Goal: Communication & Community: Connect with others

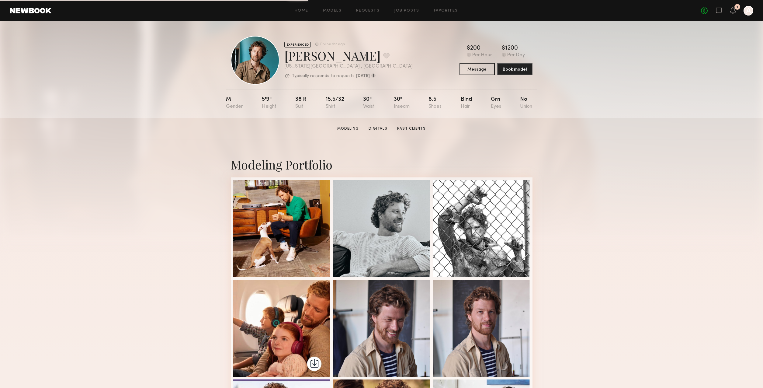
click at [736, 11] on div "No fees up to $5,000 1 A" at bounding box center [727, 11] width 52 height 10
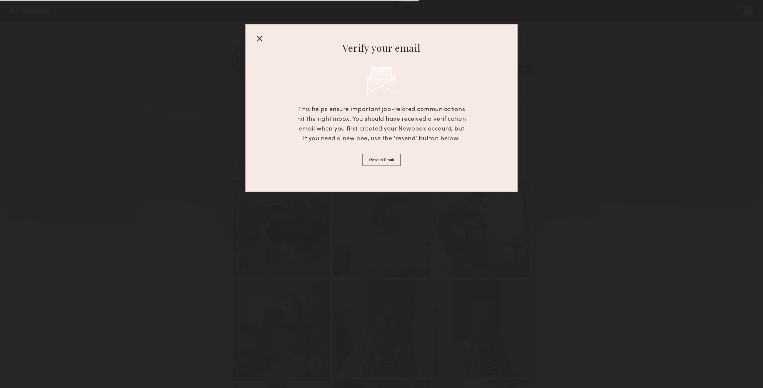
click at [259, 38] on div at bounding box center [260, 38] width 10 height 10
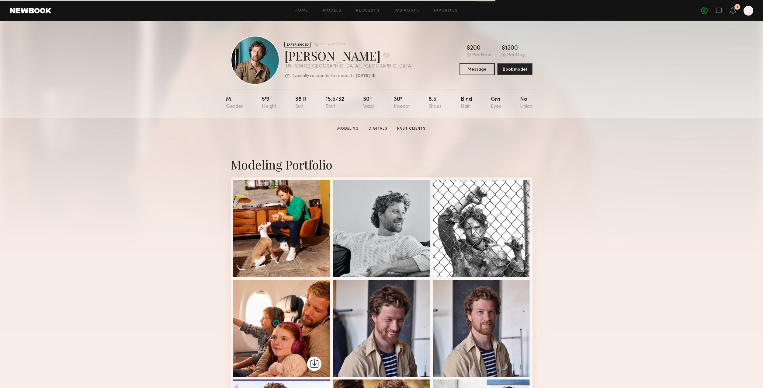
click at [749, 13] on div at bounding box center [749, 11] width 10 height 10
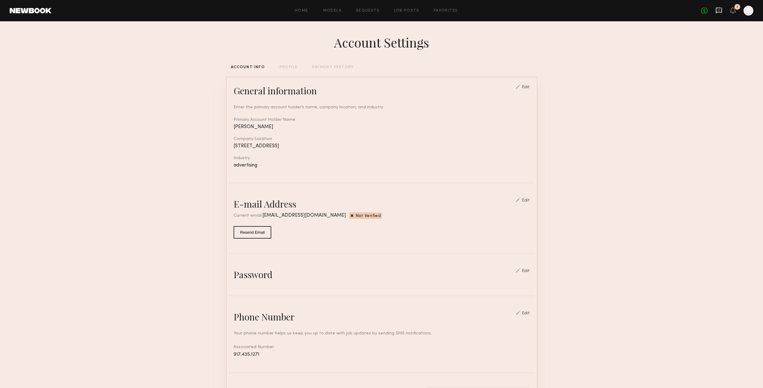
click at [719, 12] on icon at bounding box center [719, 11] width 6 height 6
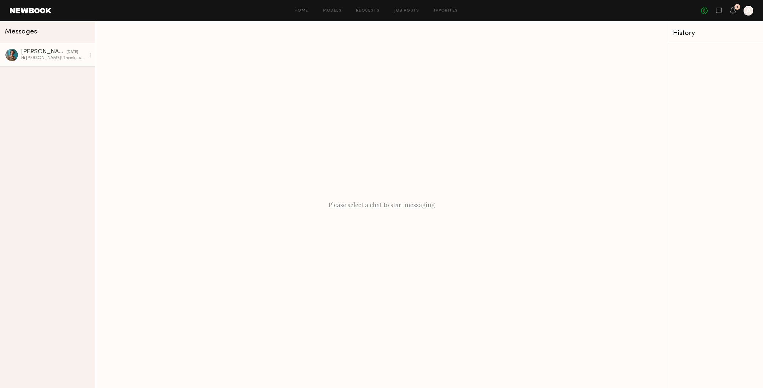
click at [47, 54] on div "[PERSON_NAME]" at bounding box center [44, 52] width 46 height 6
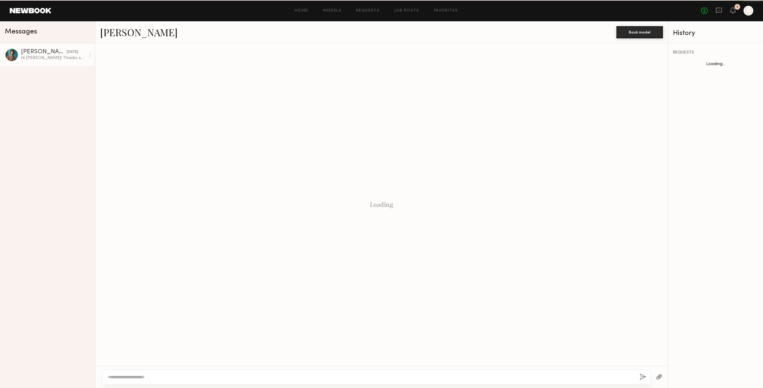
scroll to position [114, 0]
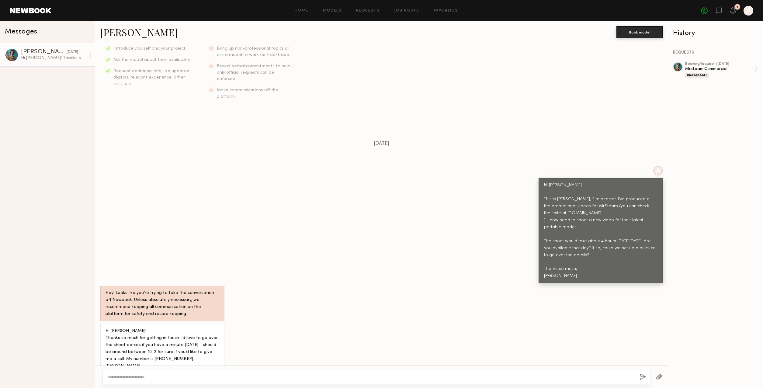
click at [13, 57] on div at bounding box center [12, 55] width 14 height 14
click at [112, 35] on link "[PERSON_NAME]" at bounding box center [139, 32] width 78 height 13
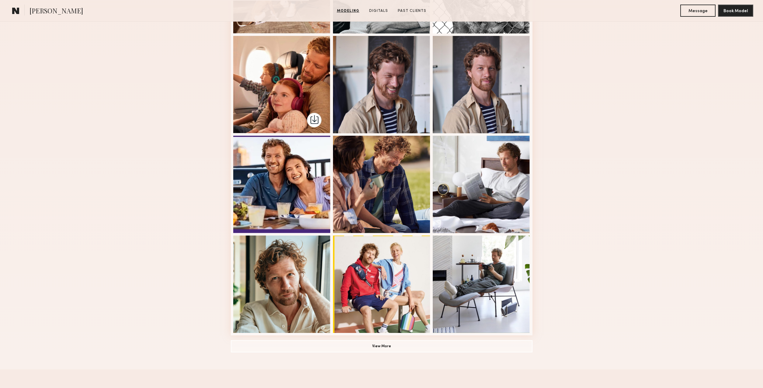
scroll to position [248, 0]
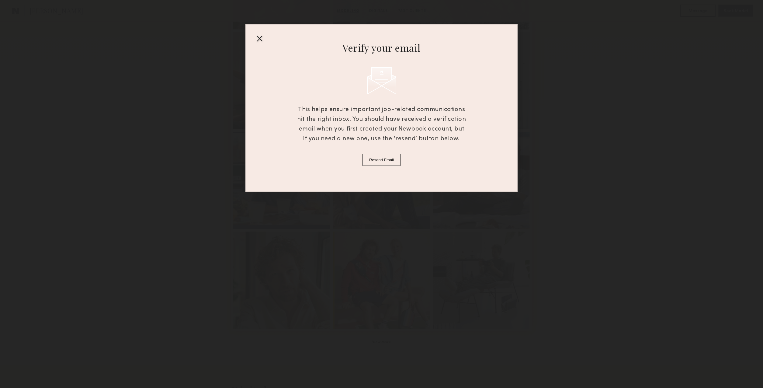
click at [261, 38] on div at bounding box center [260, 38] width 10 height 10
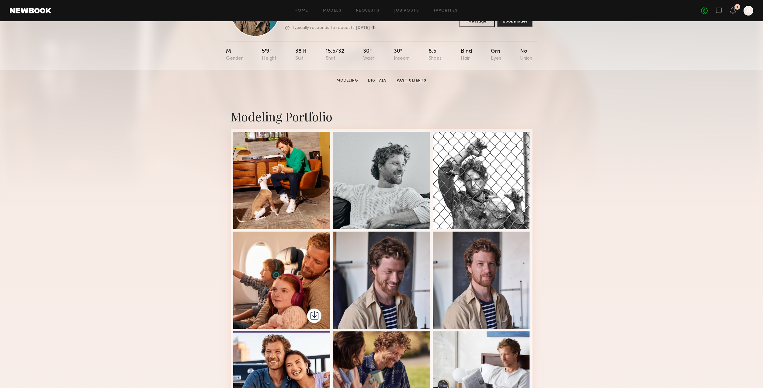
scroll to position [0, 0]
